Goal: Information Seeking & Learning: Learn about a topic

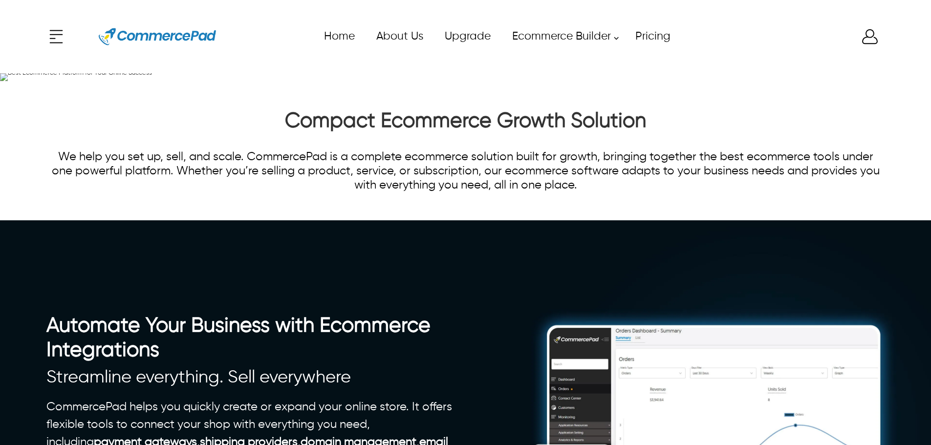
scroll to position [2761, 0]
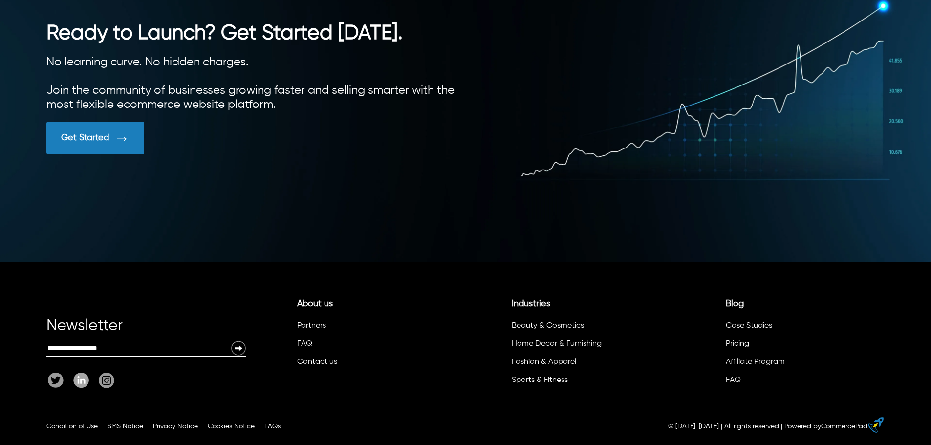
scroll to position [2761, 0]
drag, startPoint x: 373, startPoint y: 324, endPoint x: 294, endPoint y: 326, distance: 79.2
click at [294, 326] on li "About us Partners FAQ Contact us" at bounding box center [373, 336] width 160 height 74
copy link "Partners"
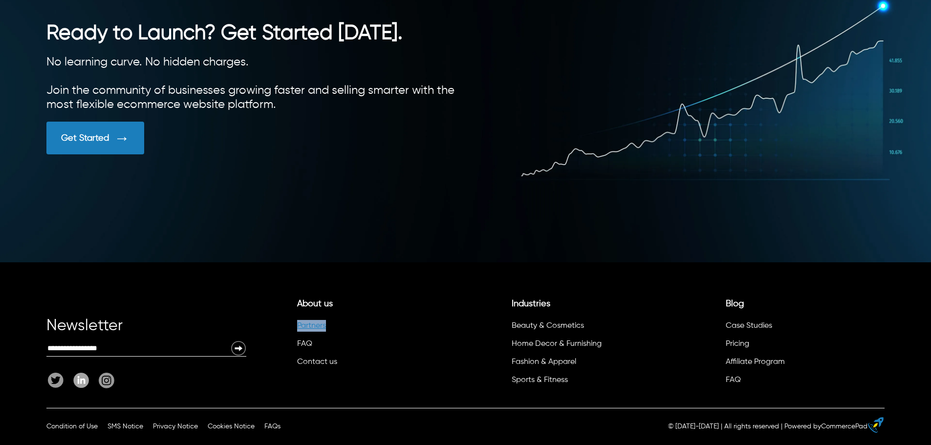
copy link "Partners"
drag, startPoint x: 337, startPoint y: 346, endPoint x: 296, endPoint y: 342, distance: 40.7
click at [296, 342] on li "FAQ" at bounding box center [373, 346] width 155 height 18
copy link "FAQ"
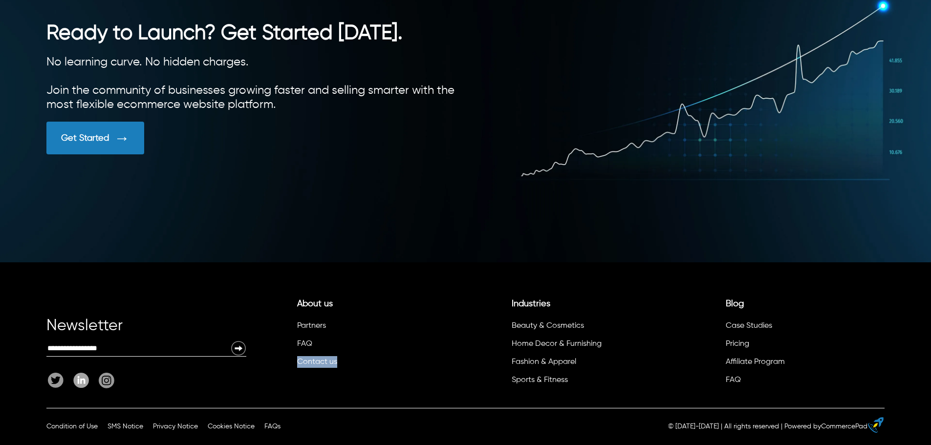
drag, startPoint x: 351, startPoint y: 364, endPoint x: 289, endPoint y: 361, distance: 61.6
click at [289, 361] on div "About us Partners FAQ Contact us" at bounding box center [356, 341] width 200 height 99
copy link "Contact us"
drag, startPoint x: 570, startPoint y: 306, endPoint x: 510, endPoint y: 304, distance: 60.6
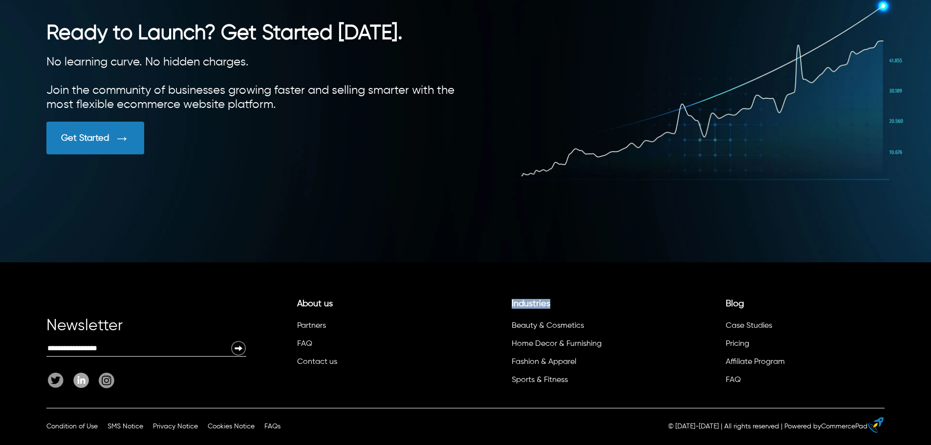
click at [510, 304] on li "Industries Beauty & Cosmetics Home Decor & Furnishing Fashion & Apparel Sports …" at bounding box center [588, 345] width 160 height 92
copy link "Industries"
drag, startPoint x: 617, startPoint y: 323, endPoint x: 511, endPoint y: 324, distance: 106.0
click at [511, 324] on li "Beauty & Cosmetics" at bounding box center [587, 328] width 155 height 18
copy link "Beauty & Cosmetics"
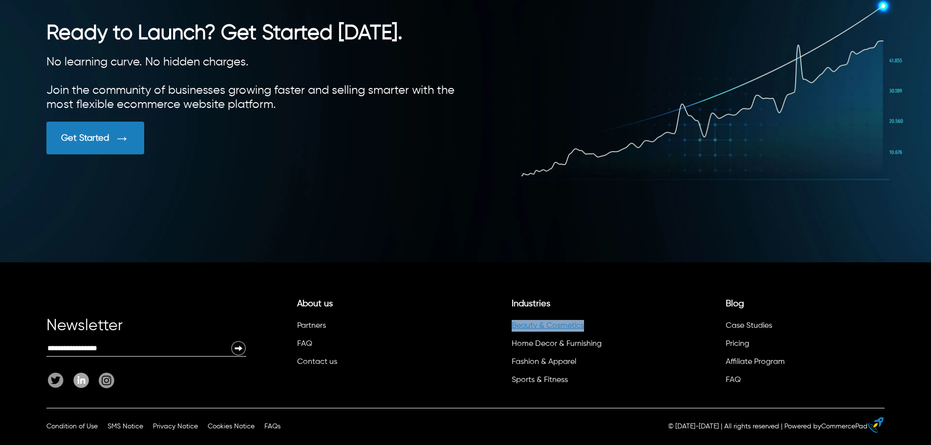
copy link "Beauty & Cosmetics"
click at [634, 343] on li "Home Decor & Furnishing" at bounding box center [587, 346] width 155 height 18
drag, startPoint x: 634, startPoint y: 344, endPoint x: 513, endPoint y: 338, distance: 121.8
click at [513, 338] on li "Home Decor & Furnishing" at bounding box center [587, 346] width 155 height 18
copy link "Home Decor & Furnishing"
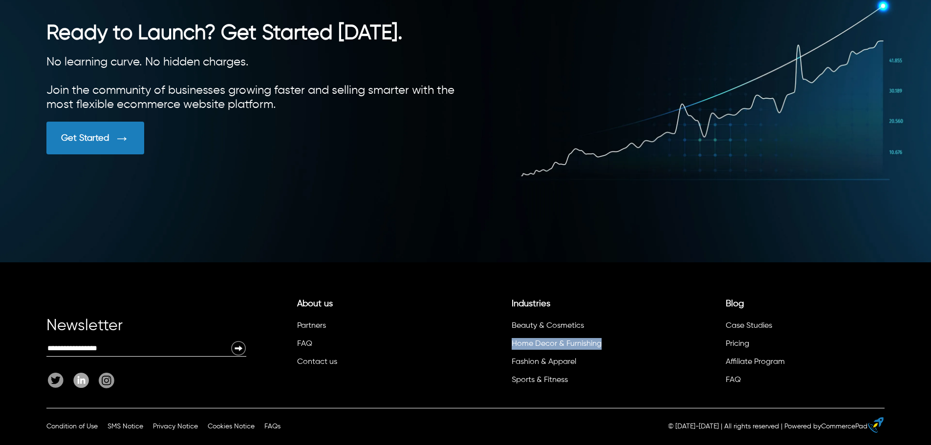
copy link "Home Decor & Furnishing"
drag, startPoint x: 605, startPoint y: 359, endPoint x: 513, endPoint y: 361, distance: 92.9
click at [513, 361] on li "Fashion & Apparel" at bounding box center [587, 364] width 155 height 18
copy link "Fashion & Apparel"
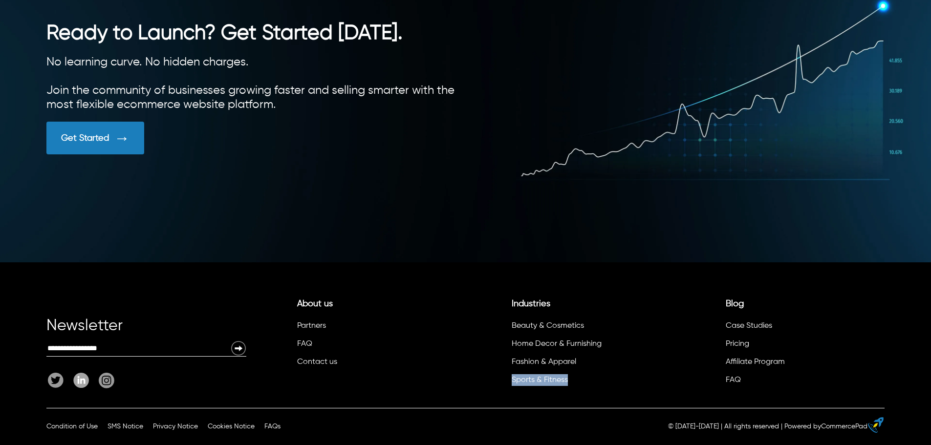
drag, startPoint x: 574, startPoint y: 383, endPoint x: 503, endPoint y: 382, distance: 70.9
click at [503, 382] on div "Industries Beauty & Cosmetics Home Decor & Furnishing Fashion & Apparel Sports …" at bounding box center [571, 341] width 200 height 99
copy link "Sports & Fitness"
drag, startPoint x: 763, startPoint y: 305, endPoint x: 725, endPoint y: 307, distance: 38.2
click at [725, 307] on li "Blog Case Studies Pricing Affiliate Program FAQ" at bounding box center [802, 345] width 160 height 92
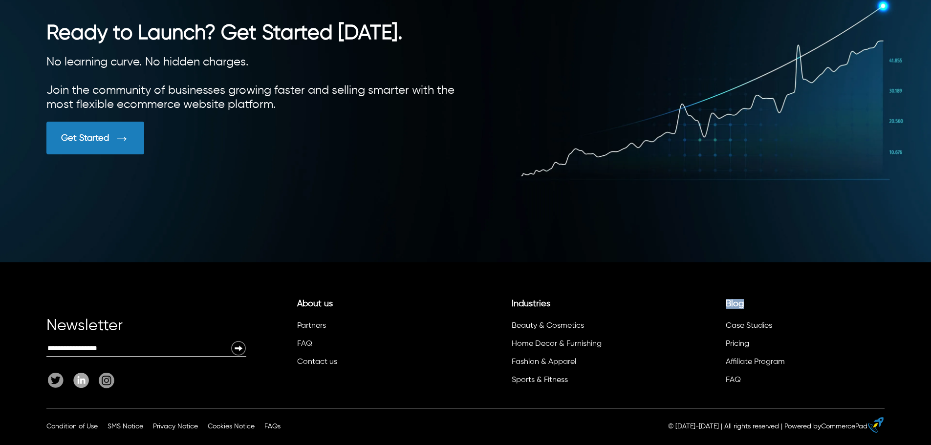
copy link "Blog"
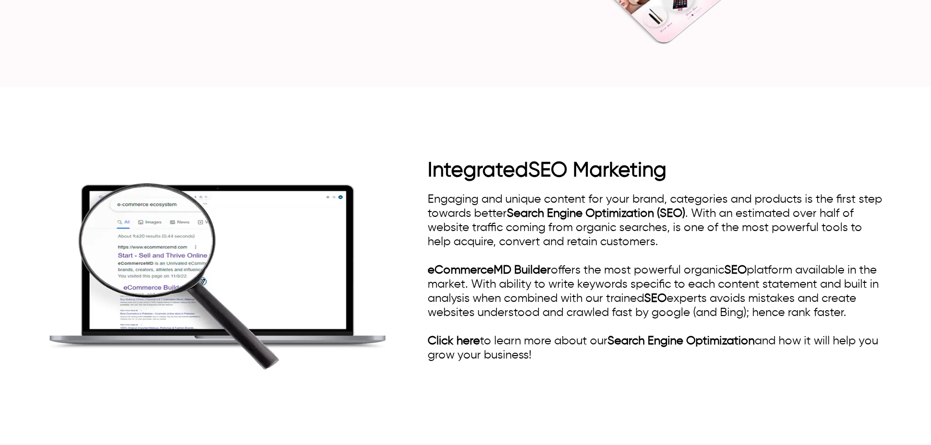
scroll to position [1563, 0]
